Goal: Transaction & Acquisition: Purchase product/service

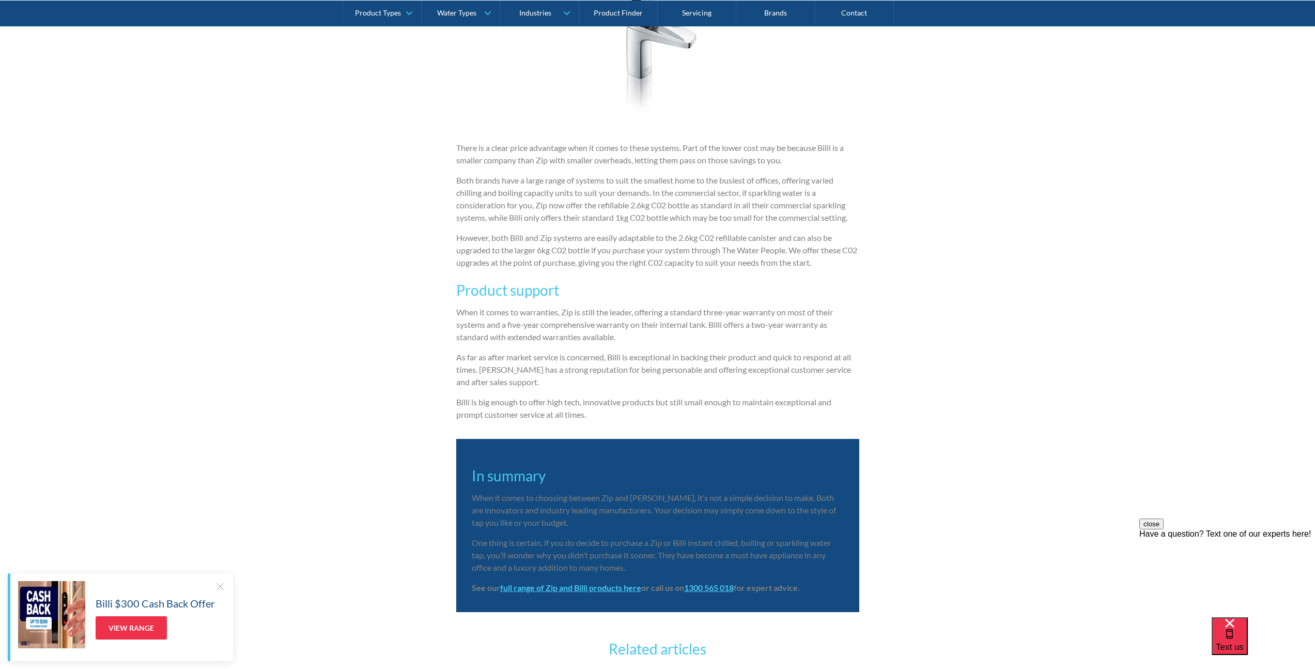
scroll to position [2464, 0]
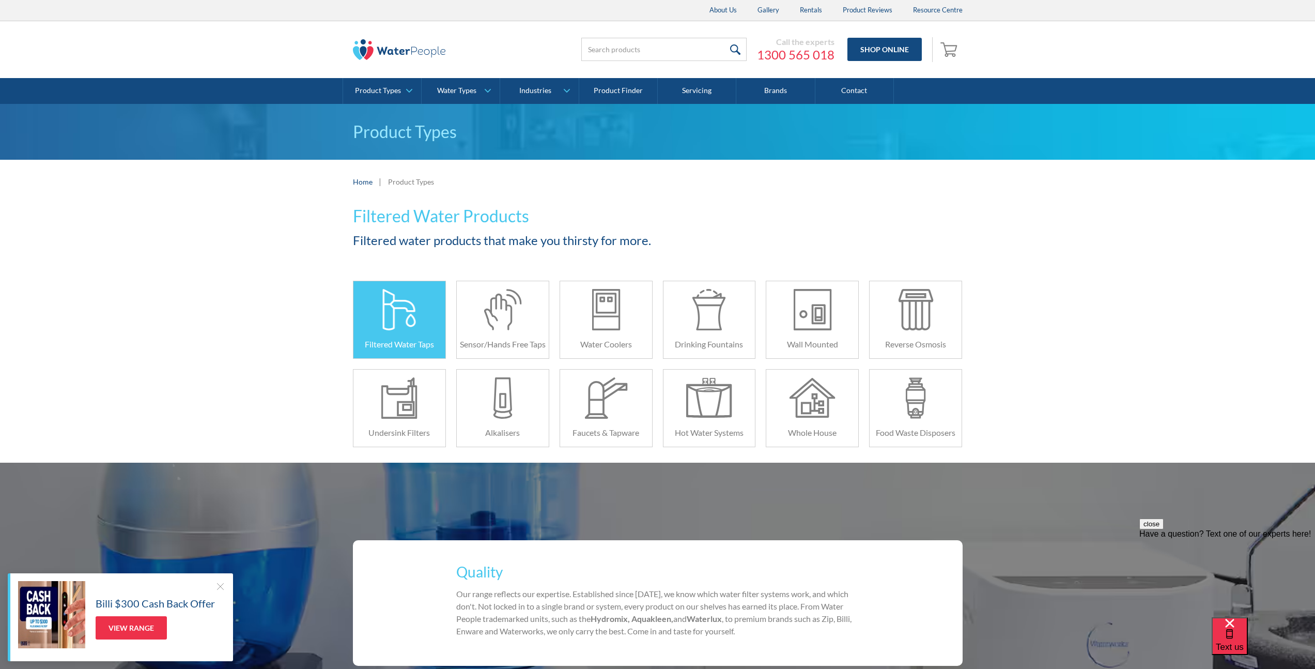
click at [397, 319] on div at bounding box center [399, 309] width 46 height 41
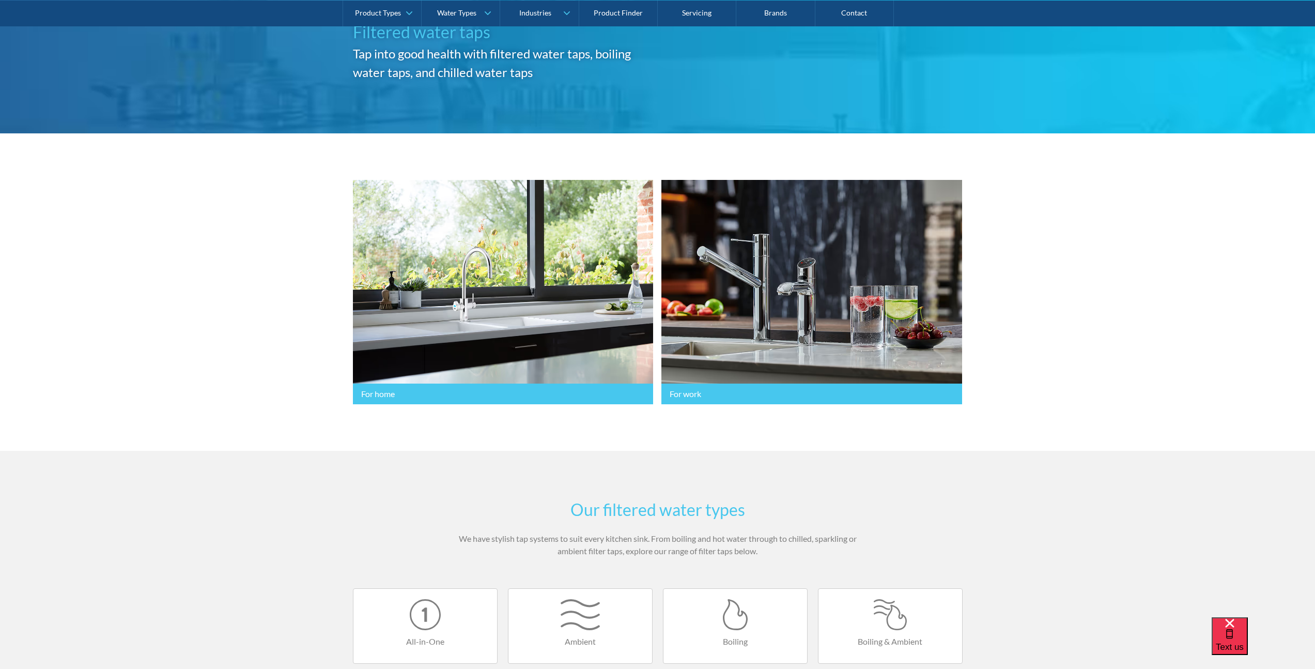
scroll to position [131, 0]
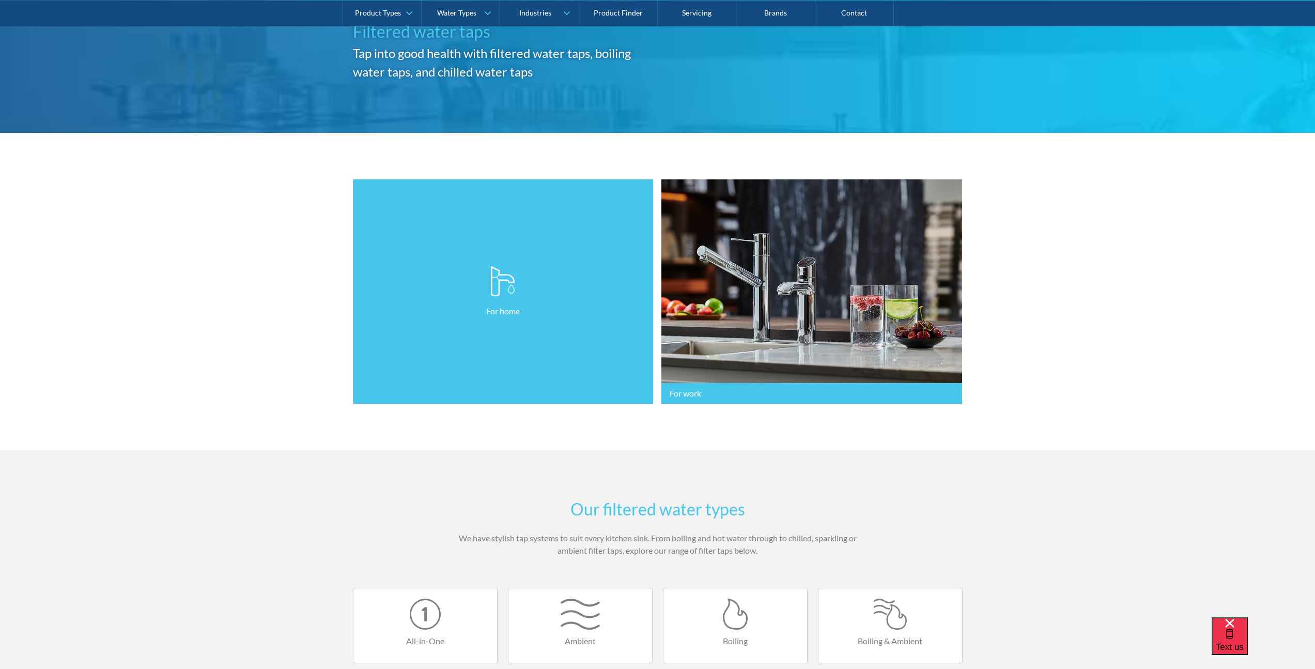
click at [441, 274] on link "For home" at bounding box center [503, 291] width 301 height 225
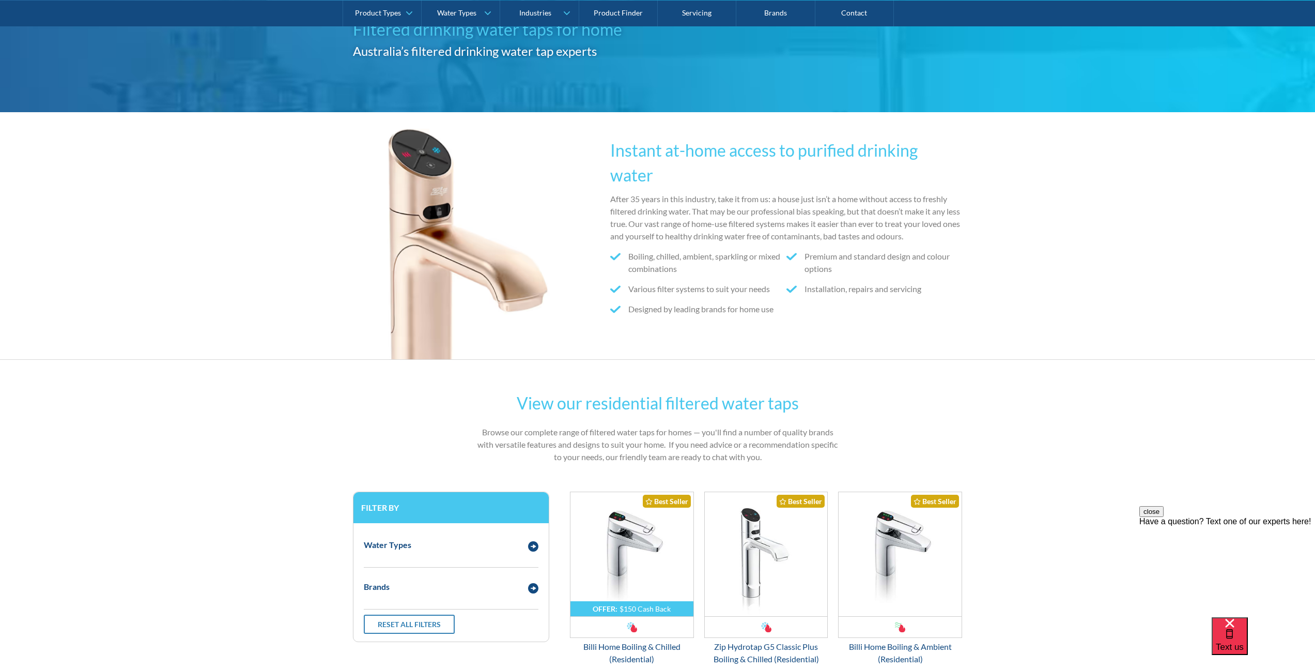
scroll to position [332, 0]
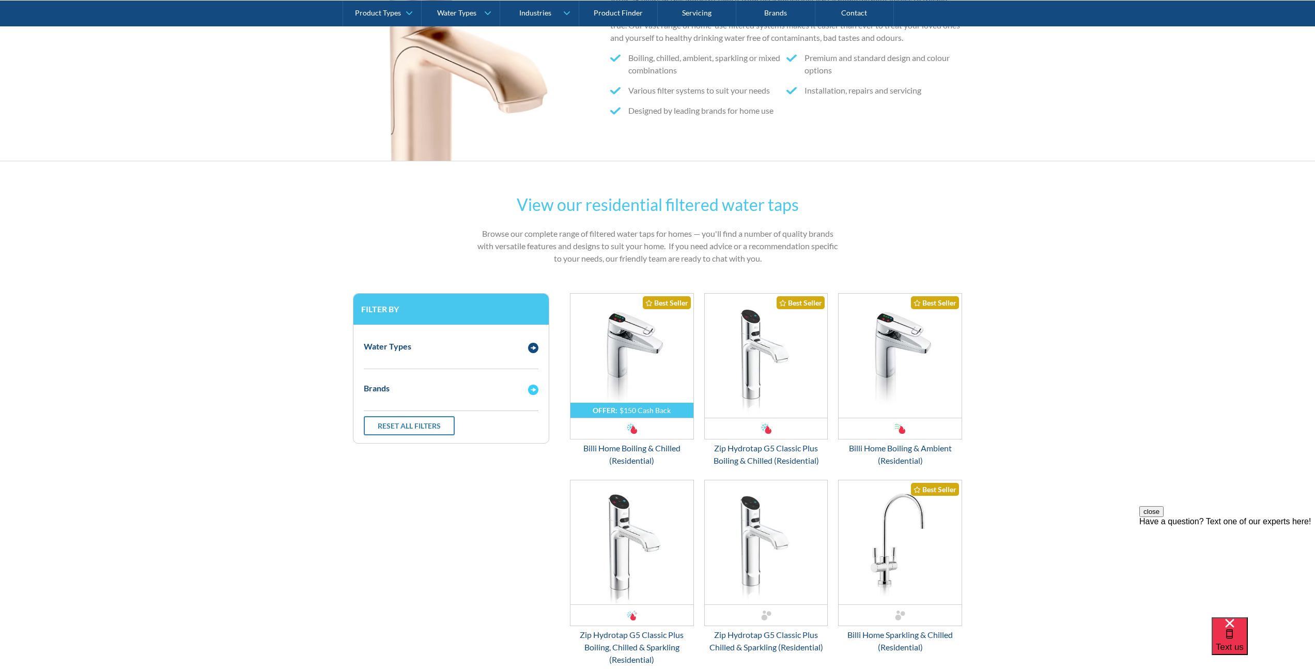
click at [451, 380] on div "Brands" at bounding box center [451, 388] width 185 height 28
click at [369, 404] on input "Zip" at bounding box center [367, 407] width 7 height 7
radio input "true"
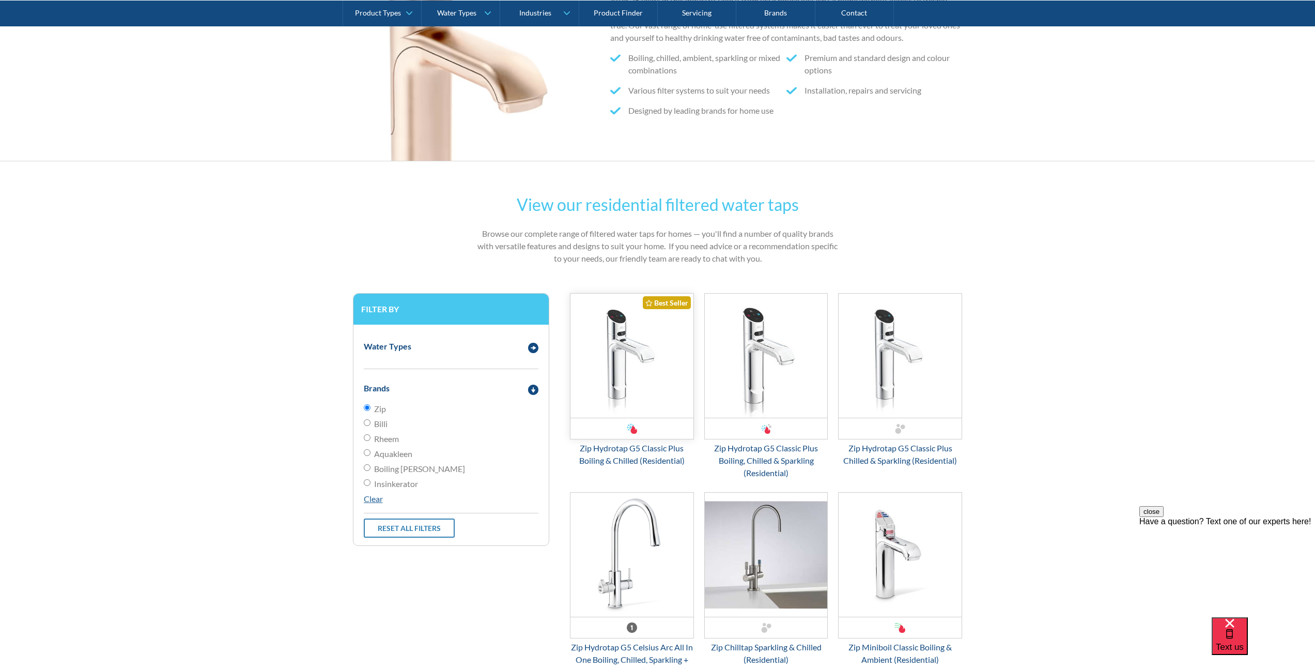
click at [634, 360] on img "Email Form 3" at bounding box center [631, 355] width 123 height 124
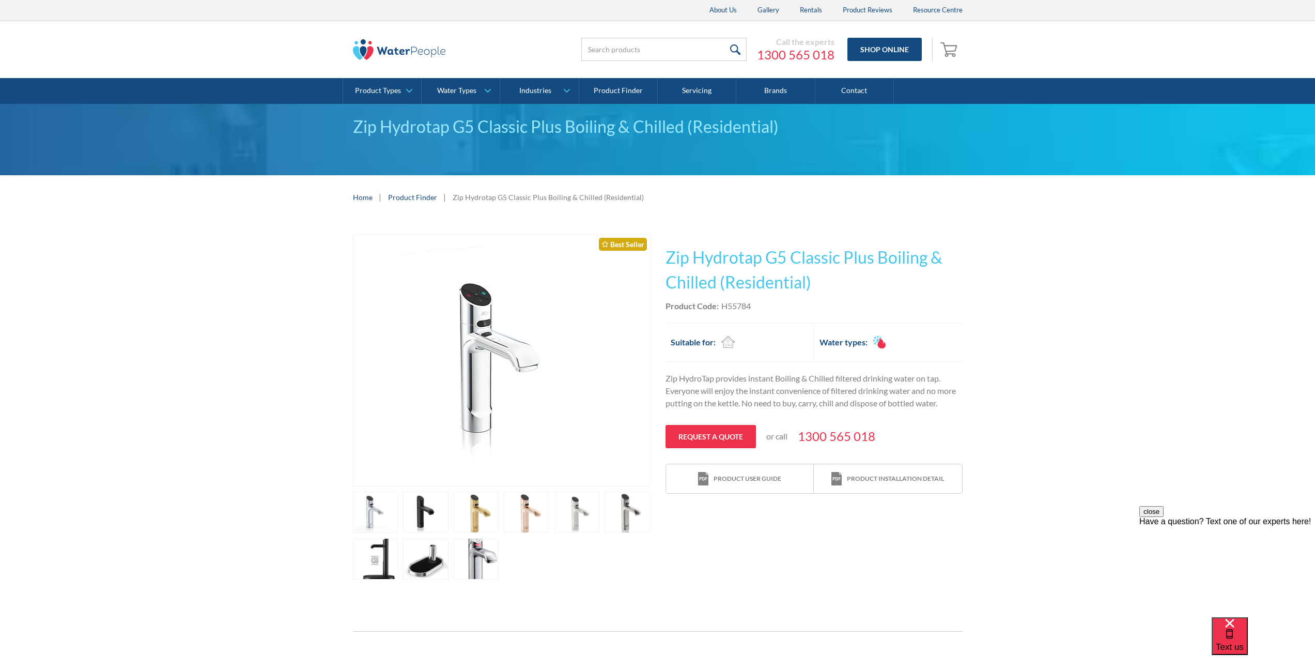
click at [475, 515] on link "open lightbox" at bounding box center [476, 511] width 45 height 41
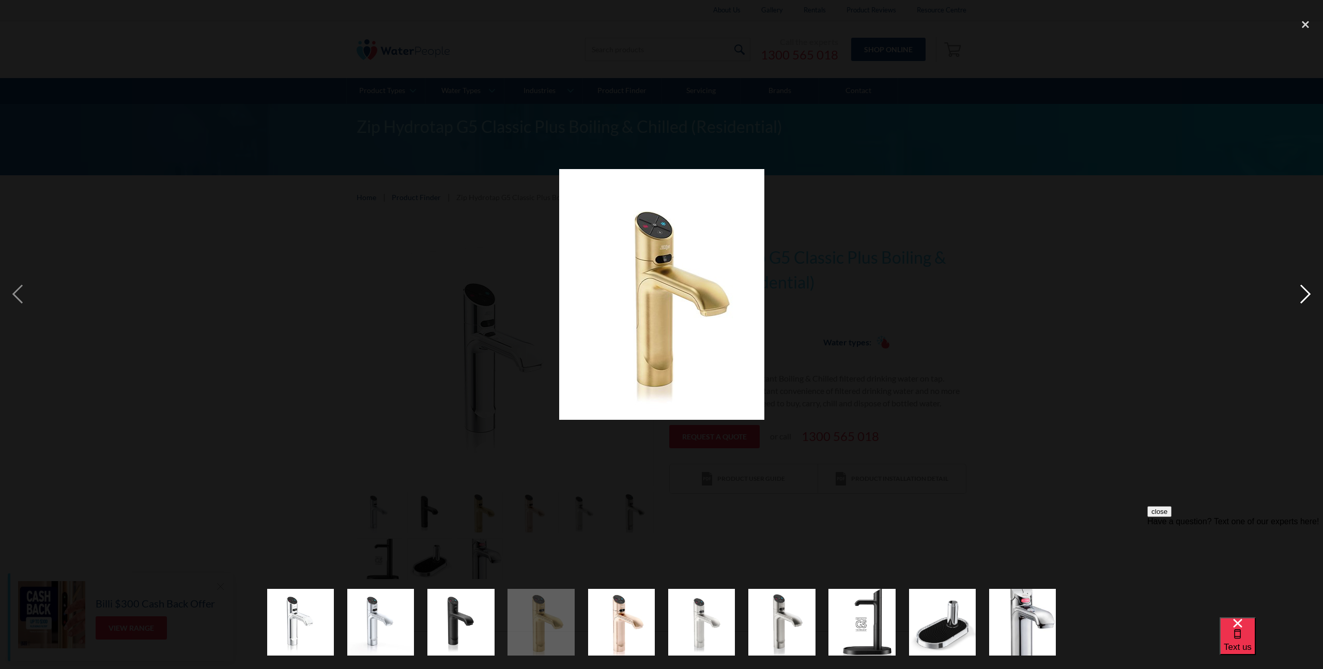
click at [1305, 293] on div "next image" at bounding box center [1305, 294] width 35 height 562
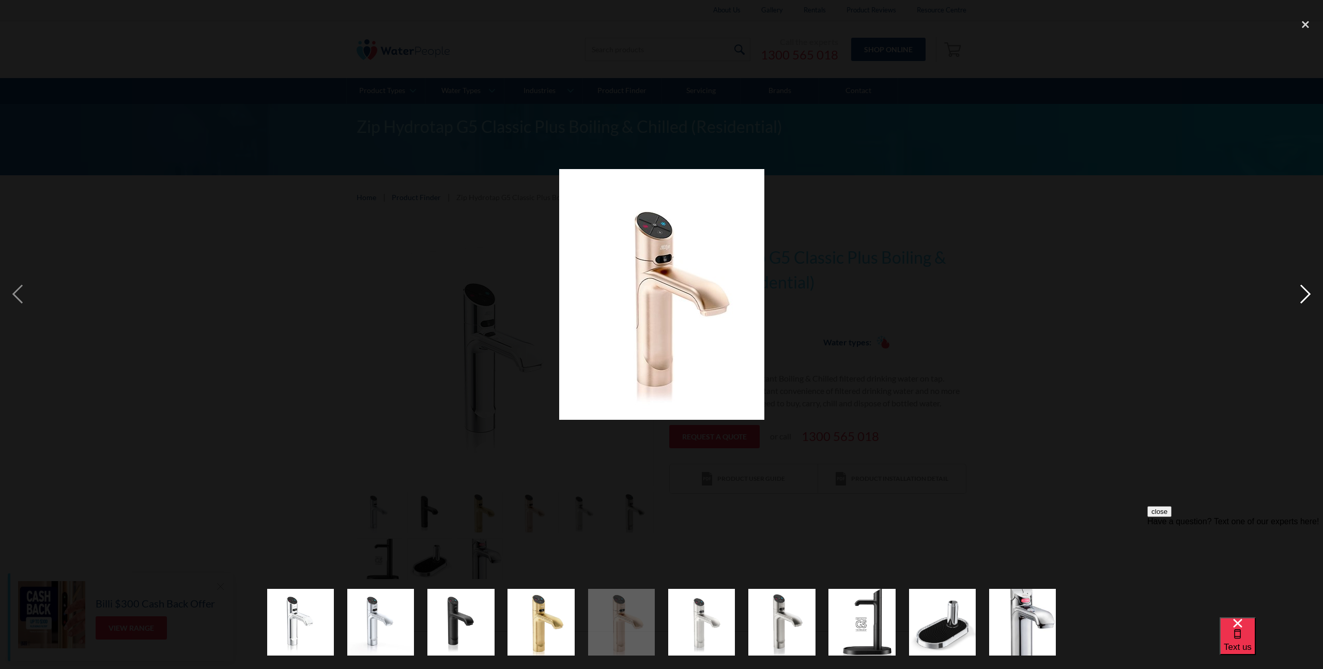
click at [1305, 293] on div "next image" at bounding box center [1305, 294] width 35 height 562
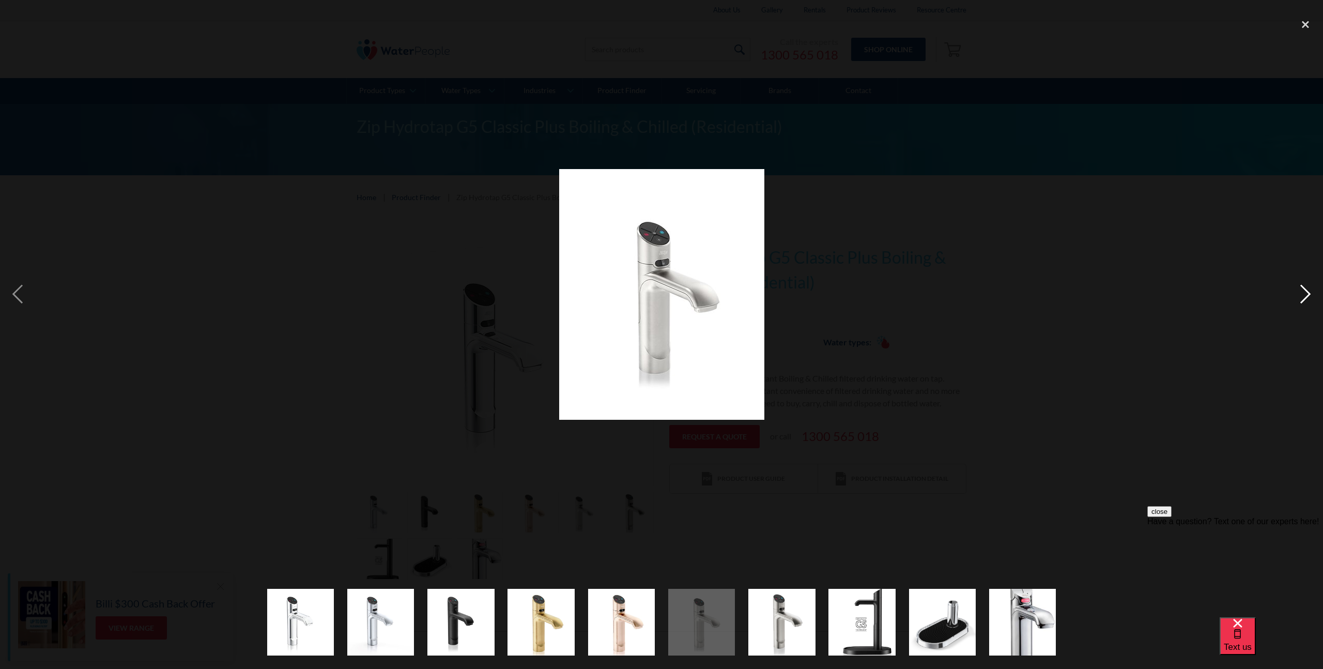
click at [1305, 293] on div "next image" at bounding box center [1305, 294] width 35 height 562
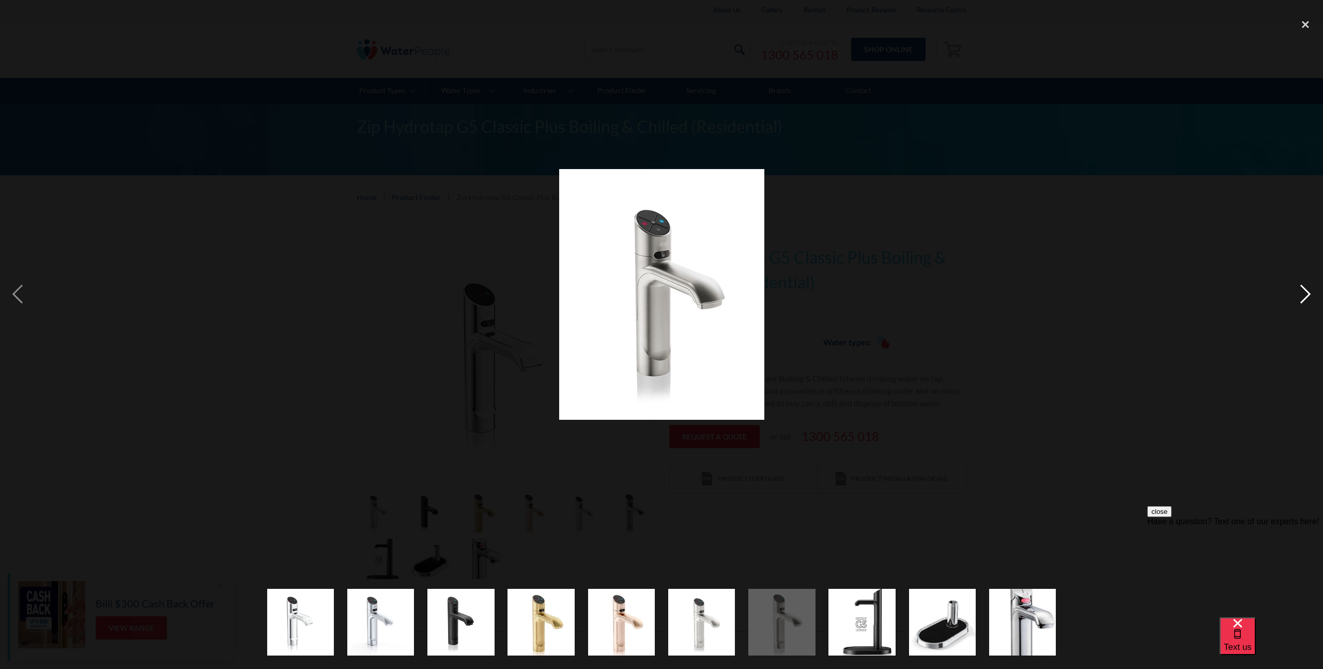
click at [1305, 293] on div "next image" at bounding box center [1305, 294] width 35 height 562
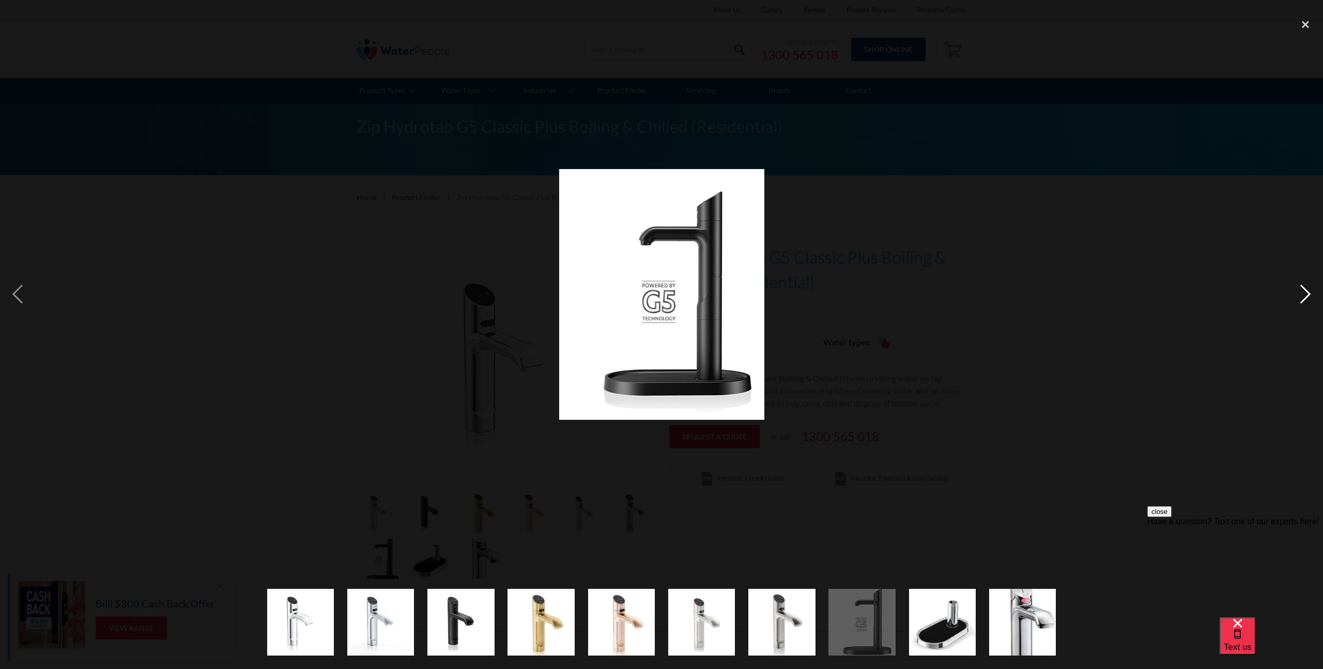
click at [1305, 293] on div "next image" at bounding box center [1305, 294] width 35 height 562
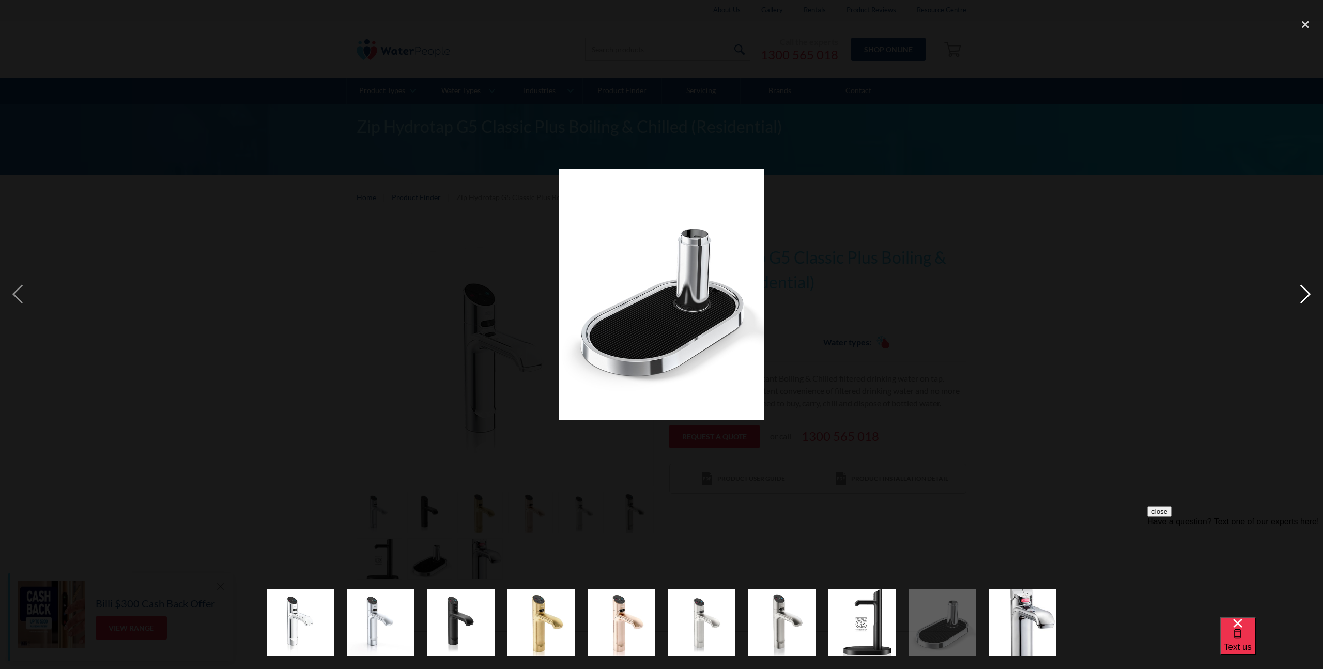
click at [1305, 293] on div "next image" at bounding box center [1305, 294] width 35 height 562
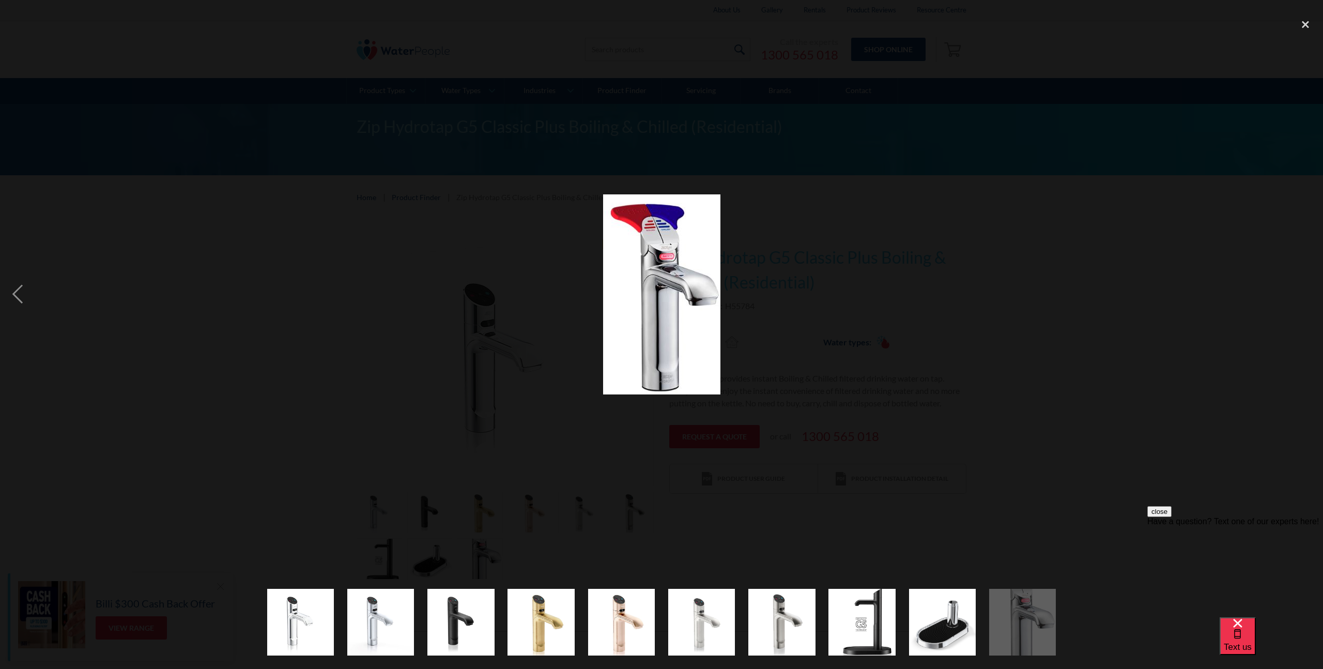
click at [1305, 293] on div "next image" at bounding box center [1305, 294] width 35 height 562
click at [1301, 20] on div "close lightbox" at bounding box center [1305, 24] width 35 height 23
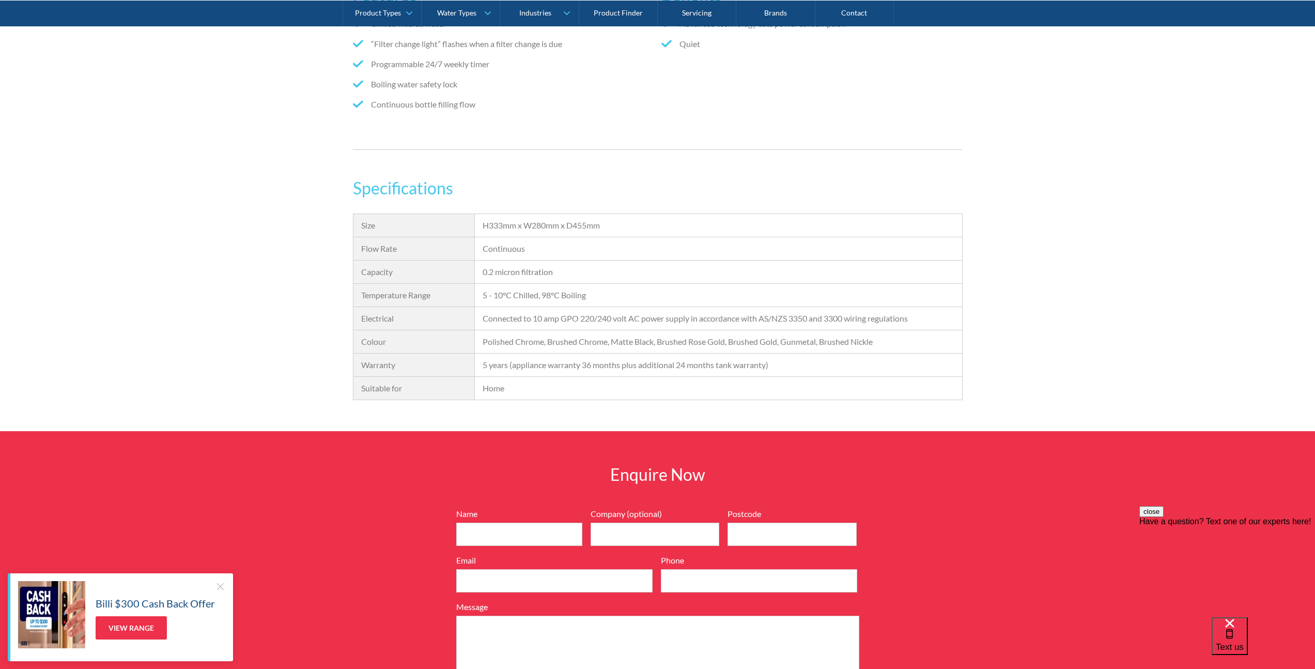
scroll to position [753, 0]
